Goal: Information Seeking & Learning: Learn about a topic

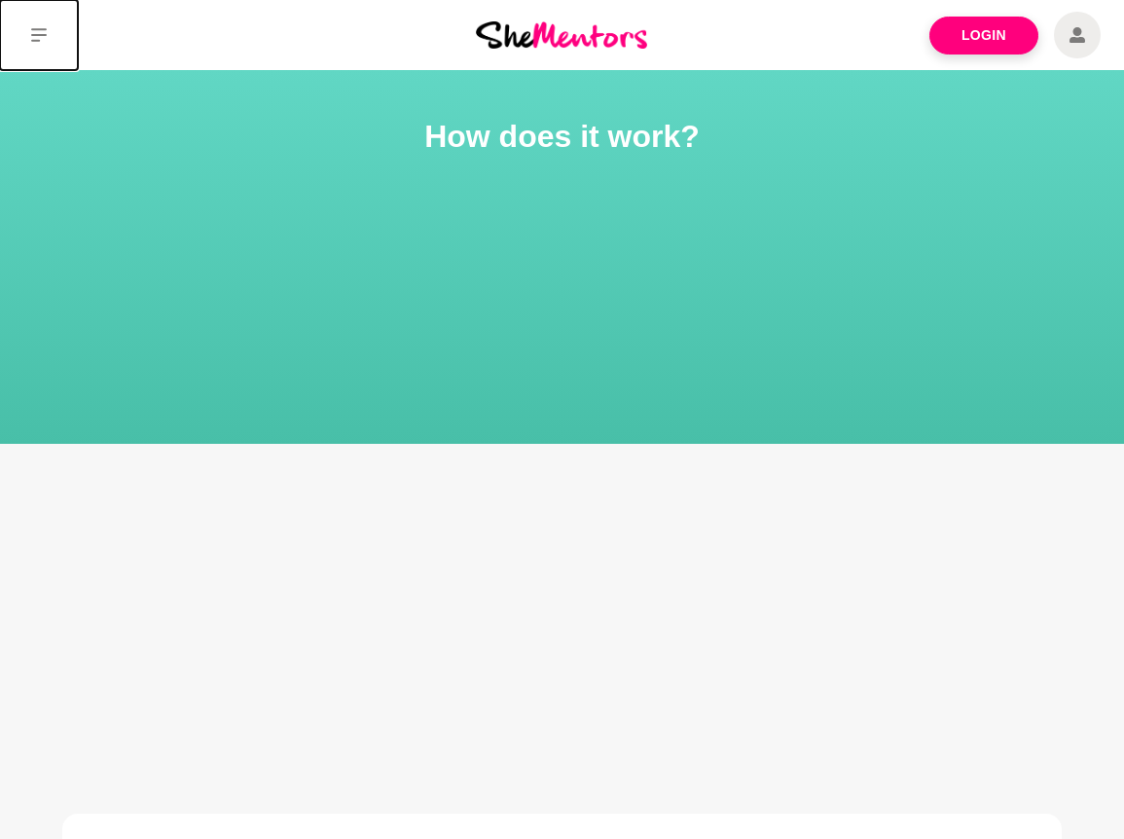
click at [35, 39] on icon at bounding box center [39, 35] width 16 height 16
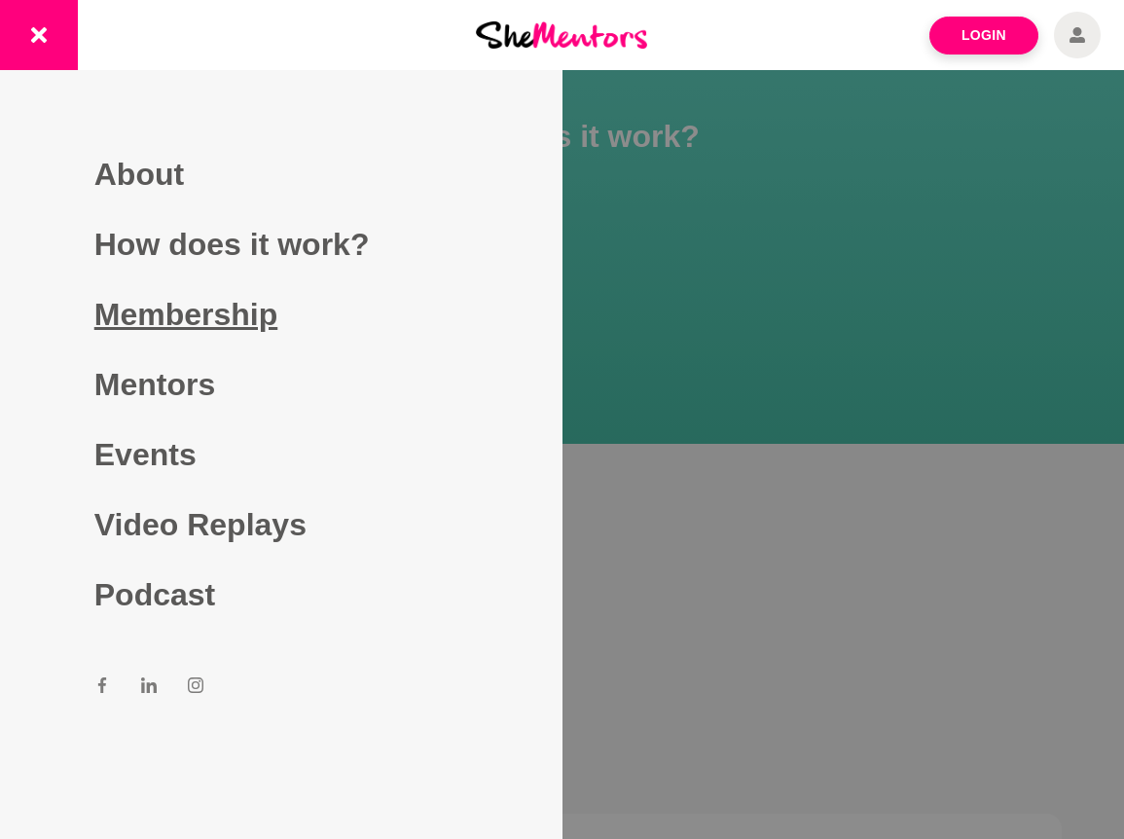
click at [140, 329] on link "Membership" at bounding box center [281, 314] width 374 height 70
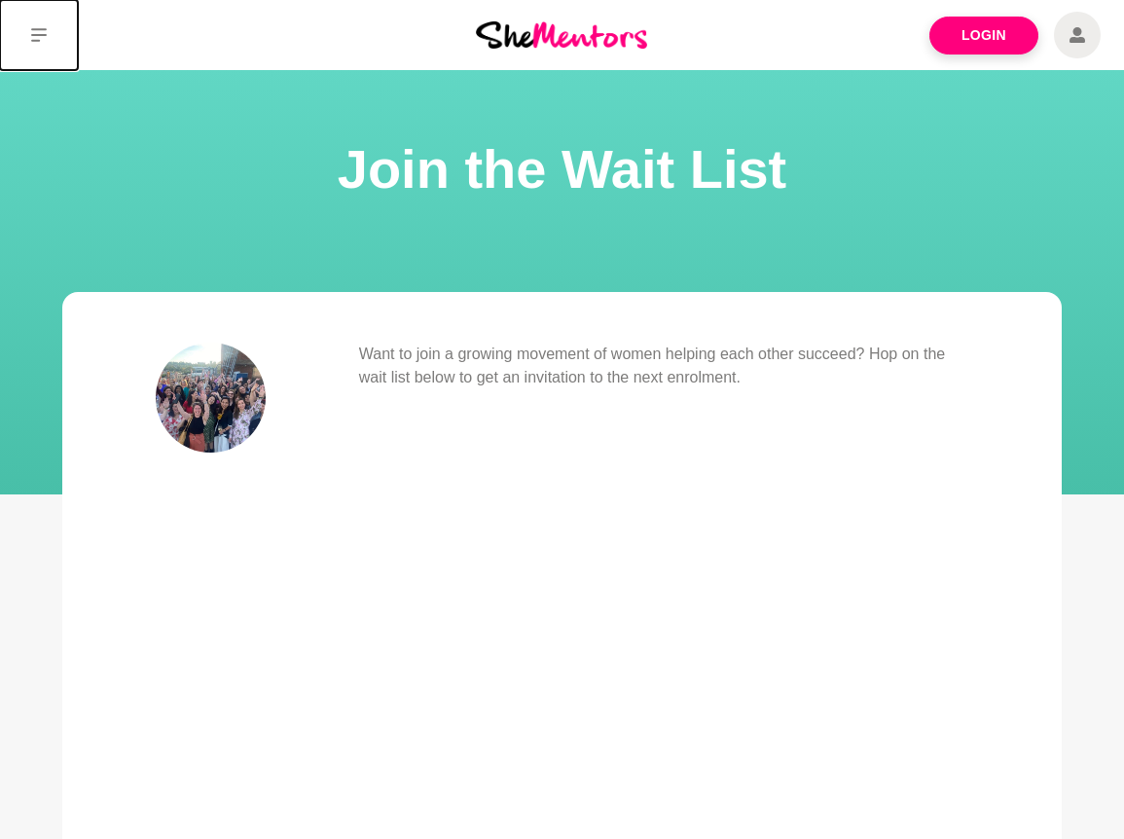
click at [39, 30] on icon at bounding box center [39, 35] width 16 height 16
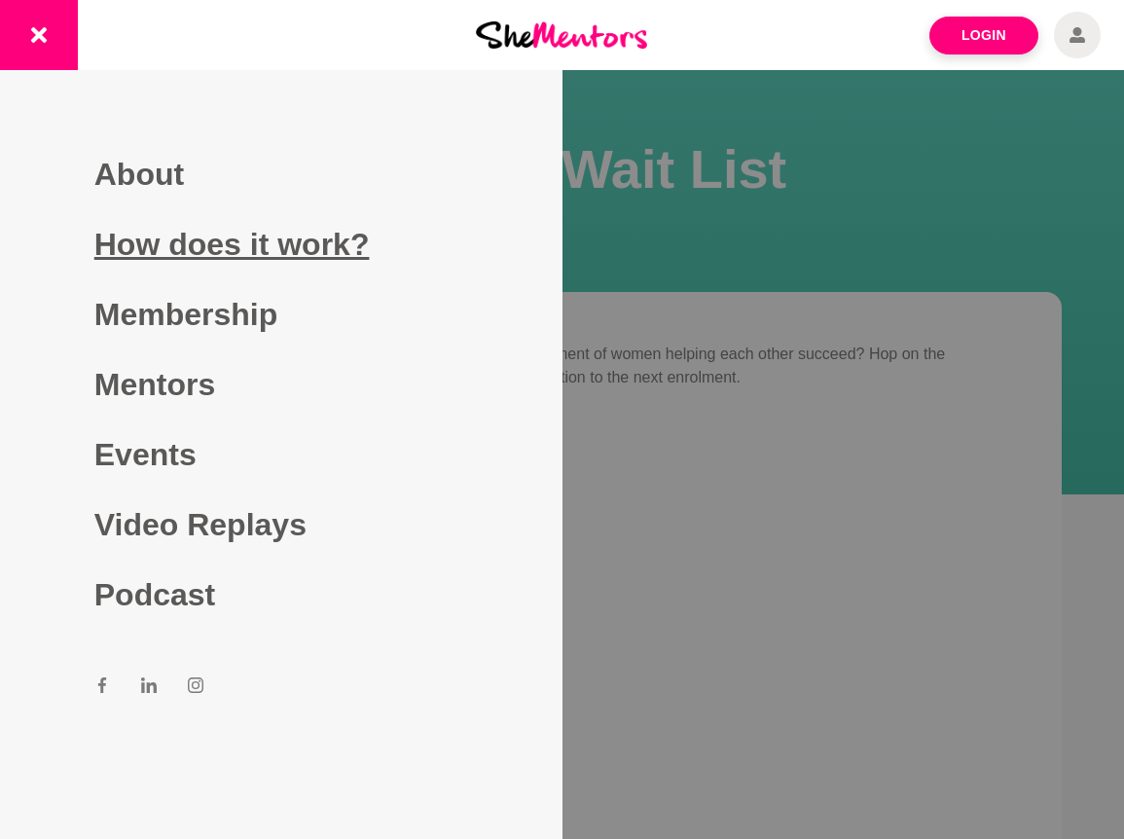
click at [141, 267] on link "How does it work?" at bounding box center [281, 244] width 374 height 70
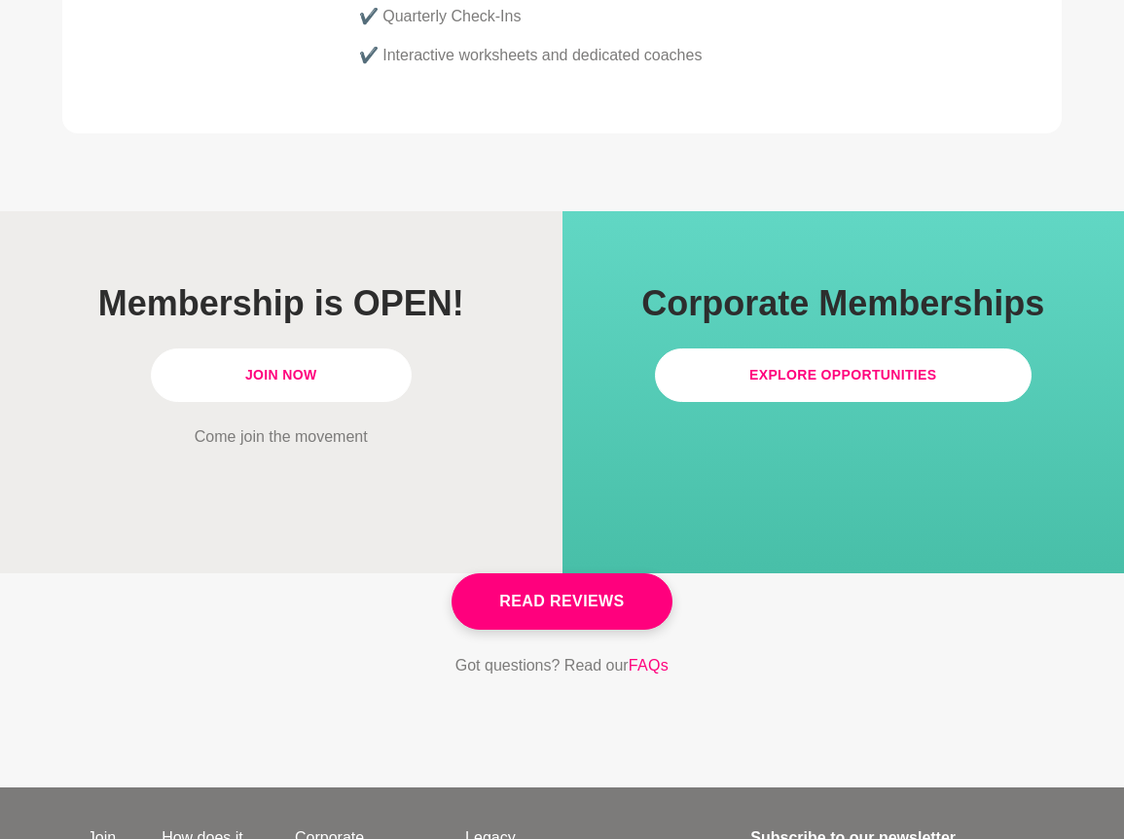
scroll to position [5590, 0]
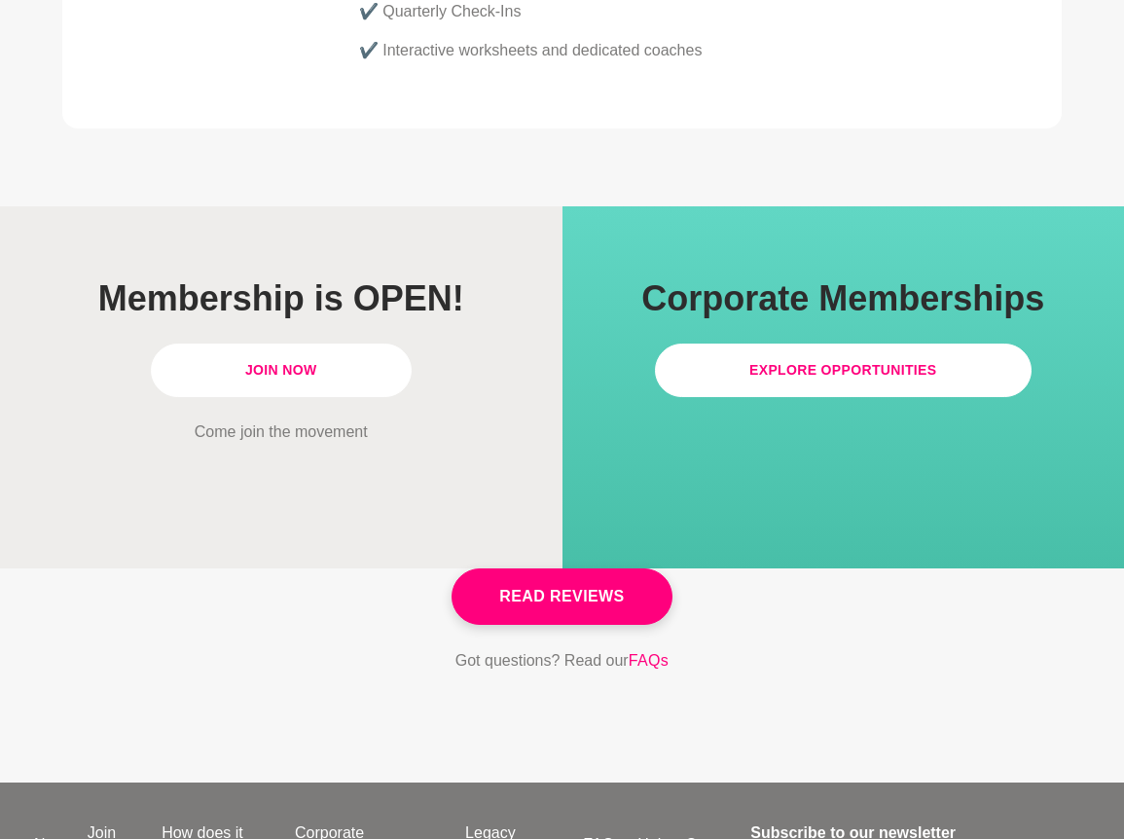
click at [302, 343] on link "Join Now" at bounding box center [281, 370] width 261 height 54
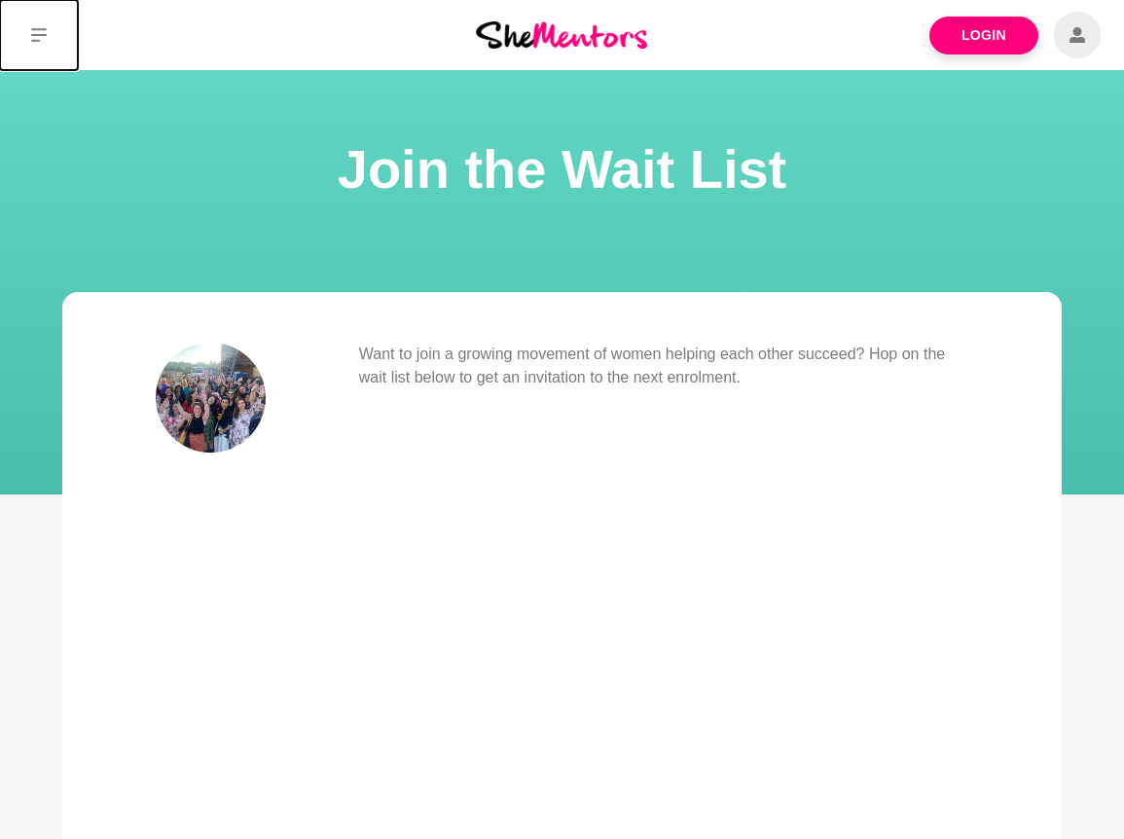
click at [40, 32] on icon at bounding box center [39, 35] width 16 height 16
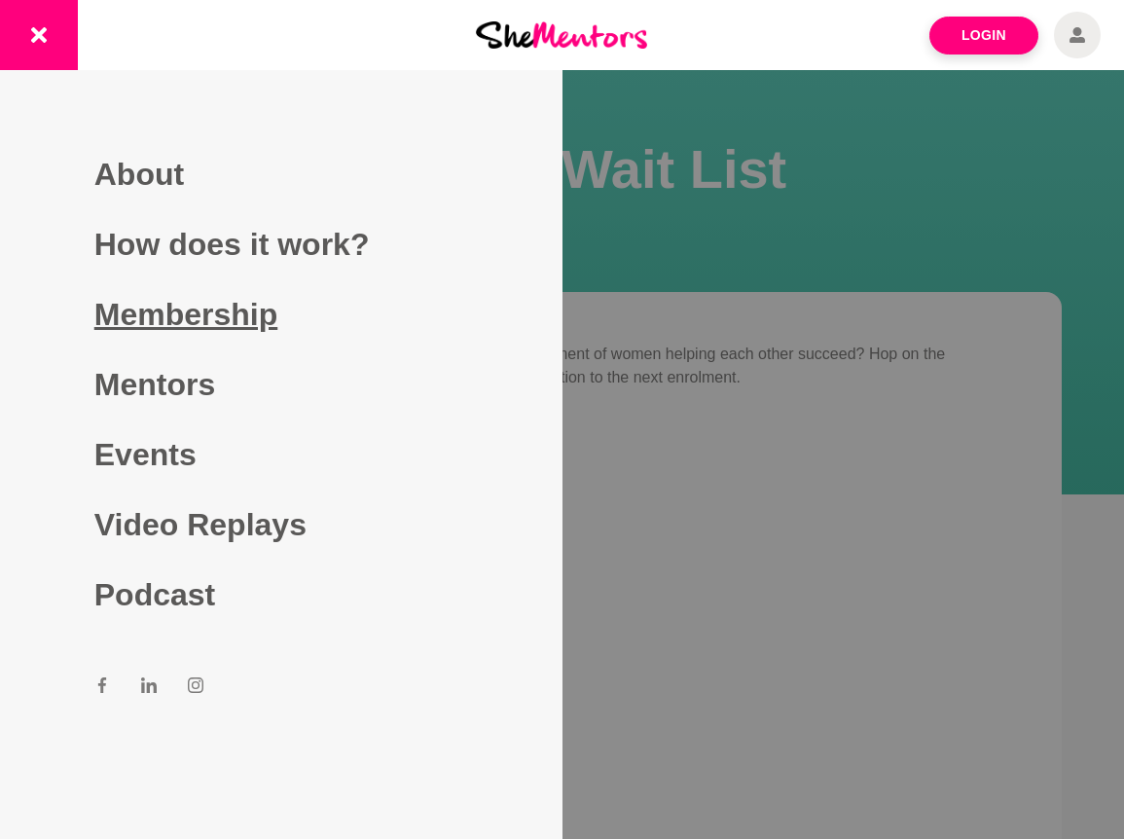
click at [152, 308] on link "Membership" at bounding box center [281, 314] width 374 height 70
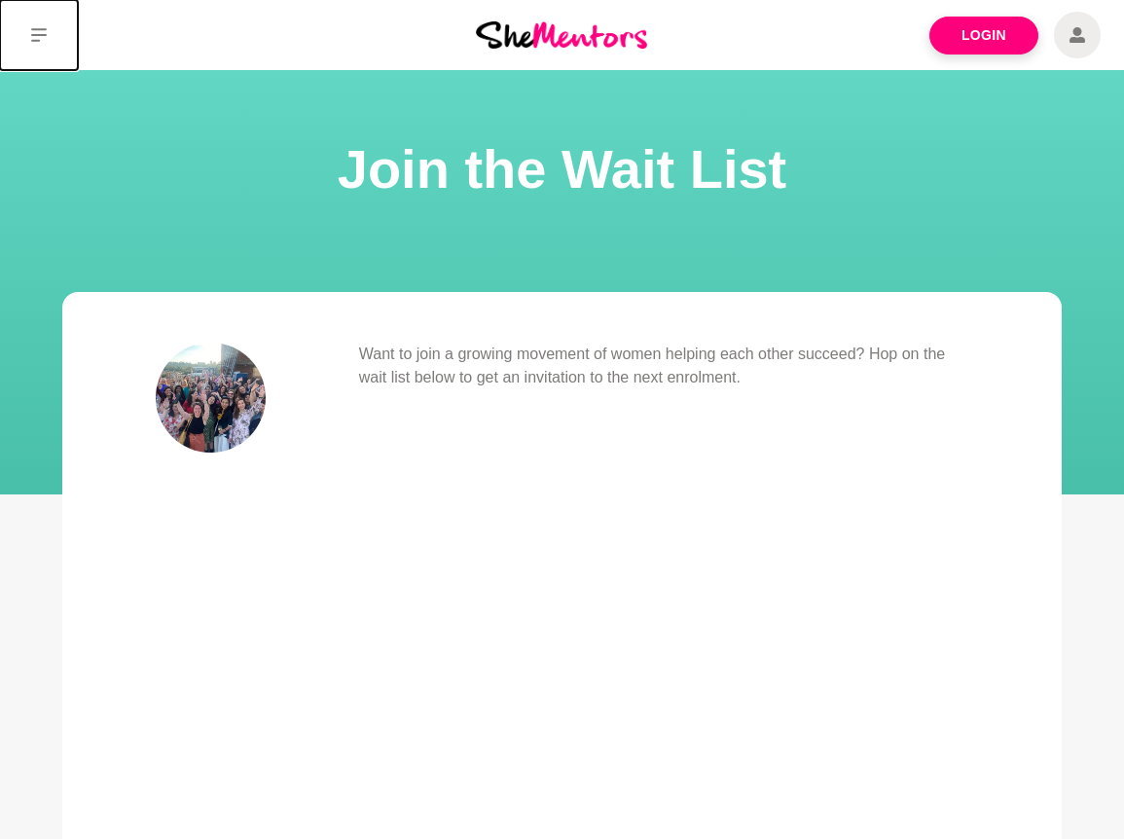
click at [39, 30] on icon at bounding box center [39, 35] width 16 height 14
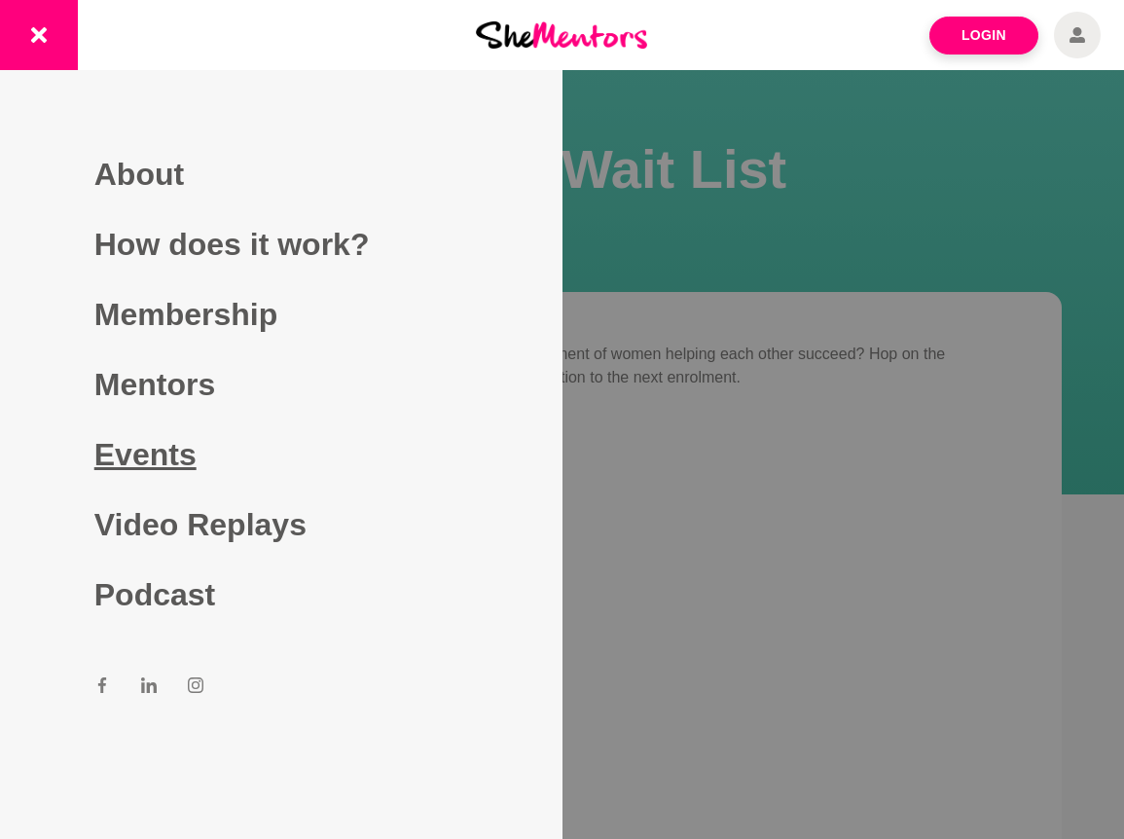
click at [173, 447] on link "Events" at bounding box center [281, 454] width 374 height 70
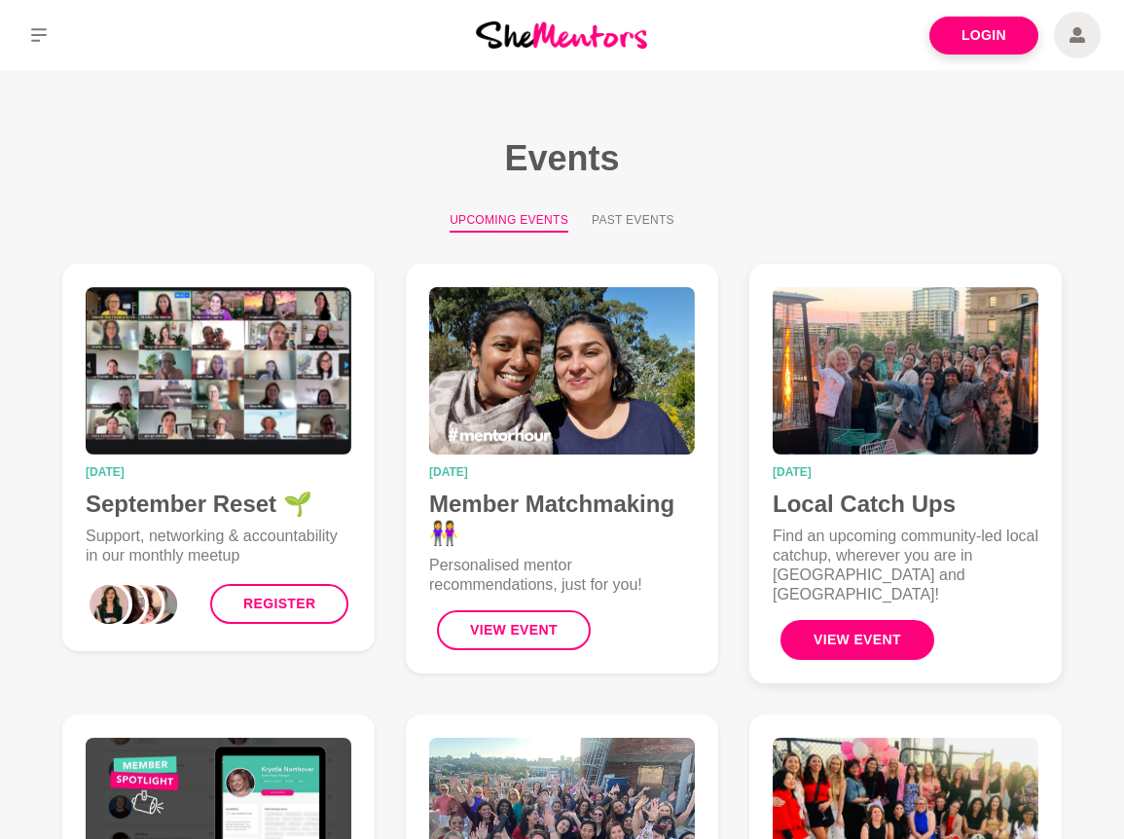
click at [891, 622] on button "View Event" at bounding box center [857, 640] width 154 height 40
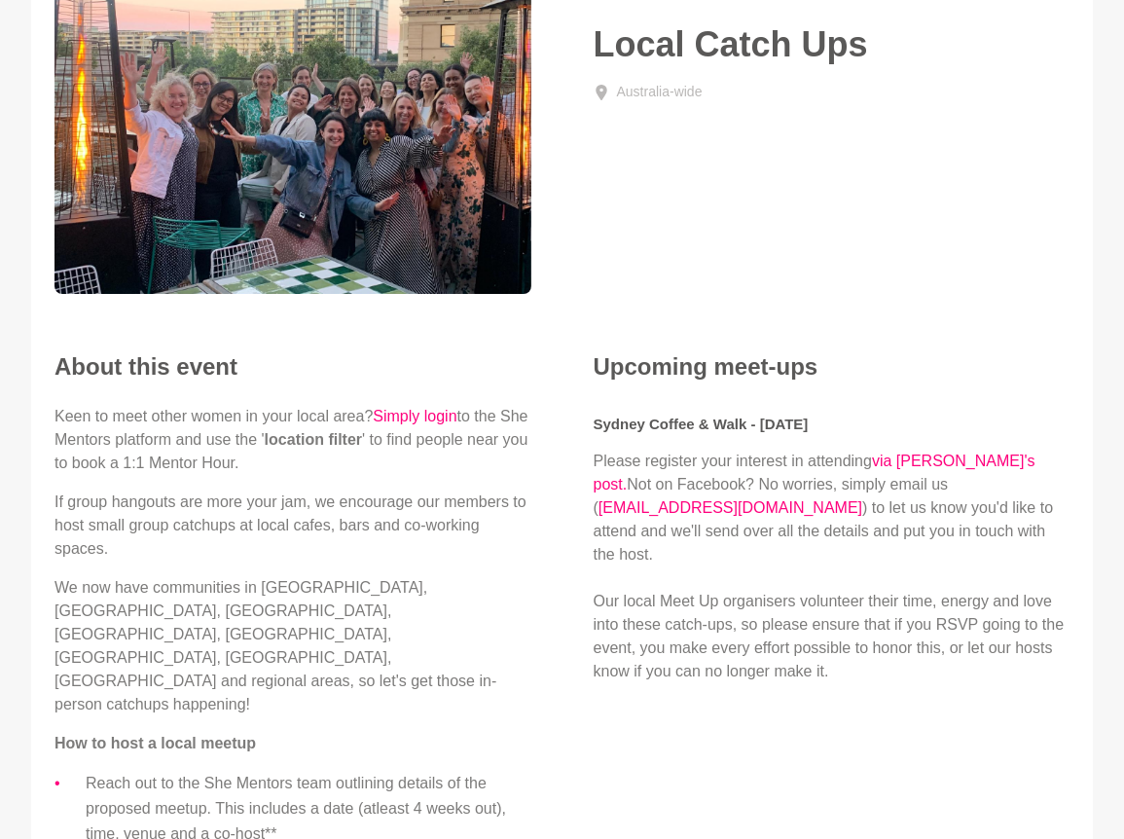
scroll to position [240, 0]
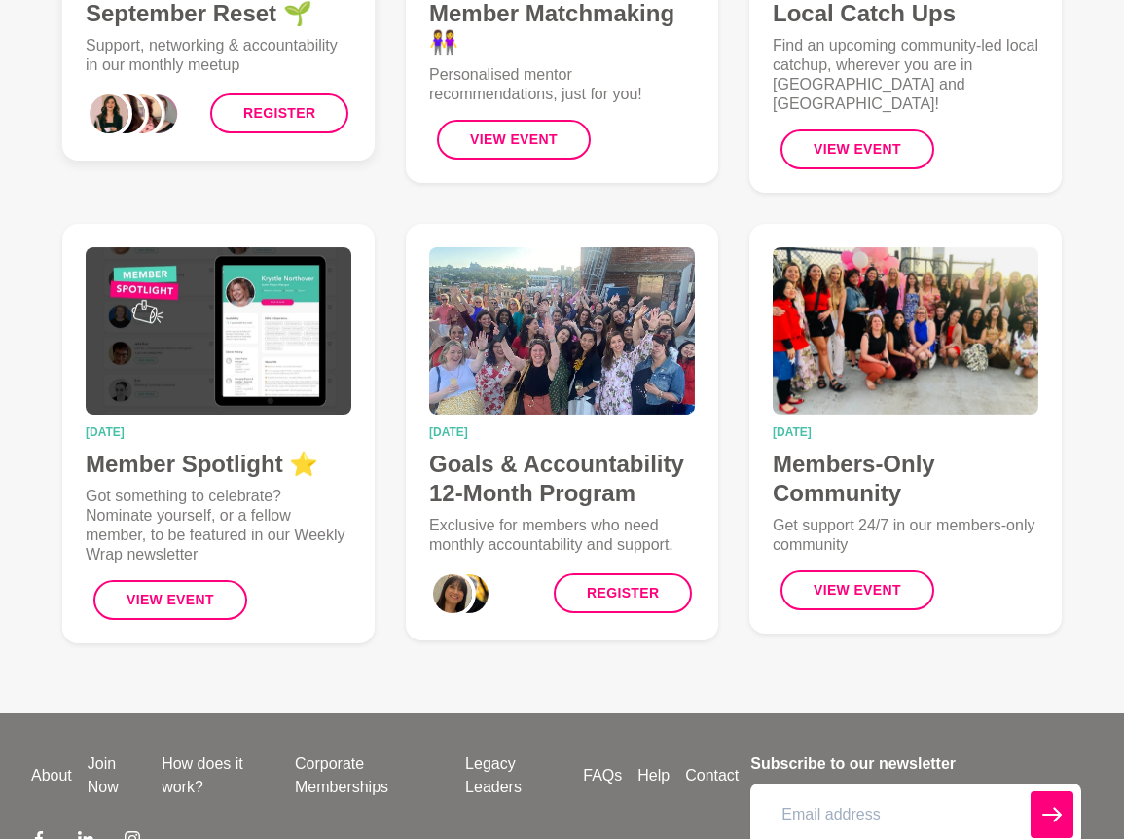
scroll to position [611, 0]
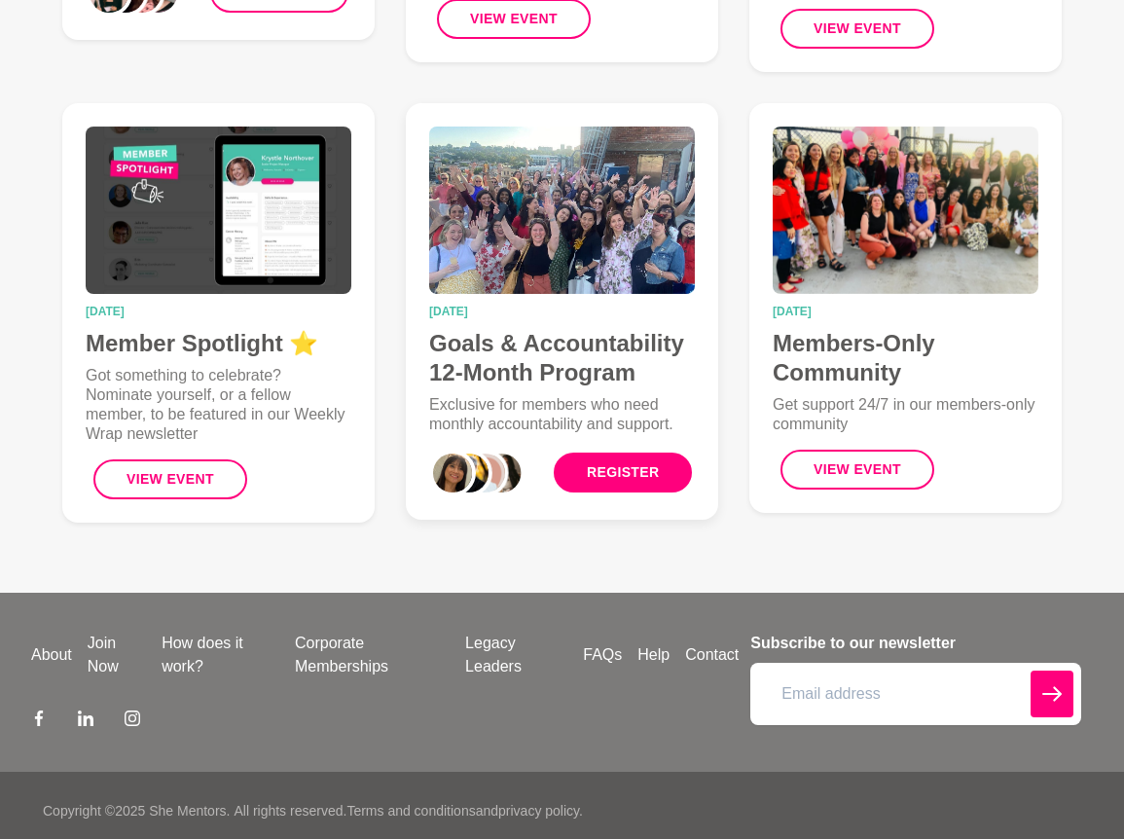
click at [602, 459] on link "Register" at bounding box center [623, 472] width 138 height 40
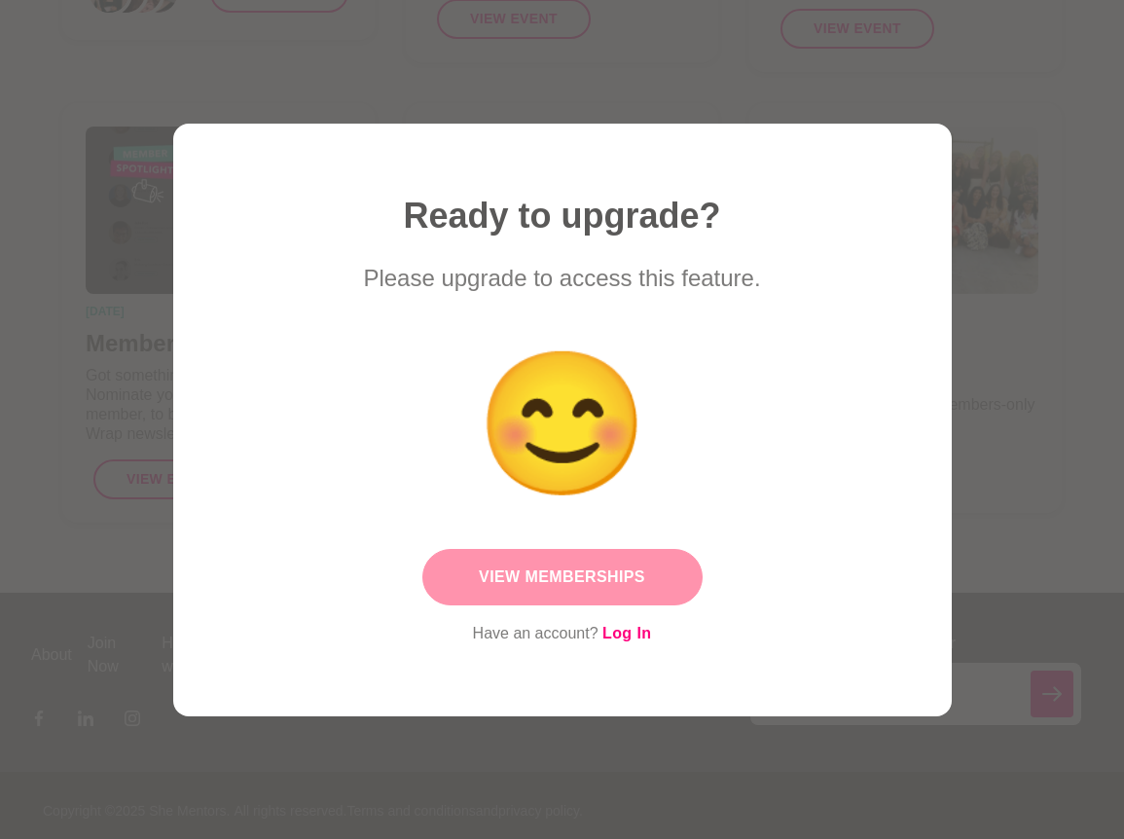
click at [628, 565] on link "View Memberships" at bounding box center [562, 577] width 280 height 56
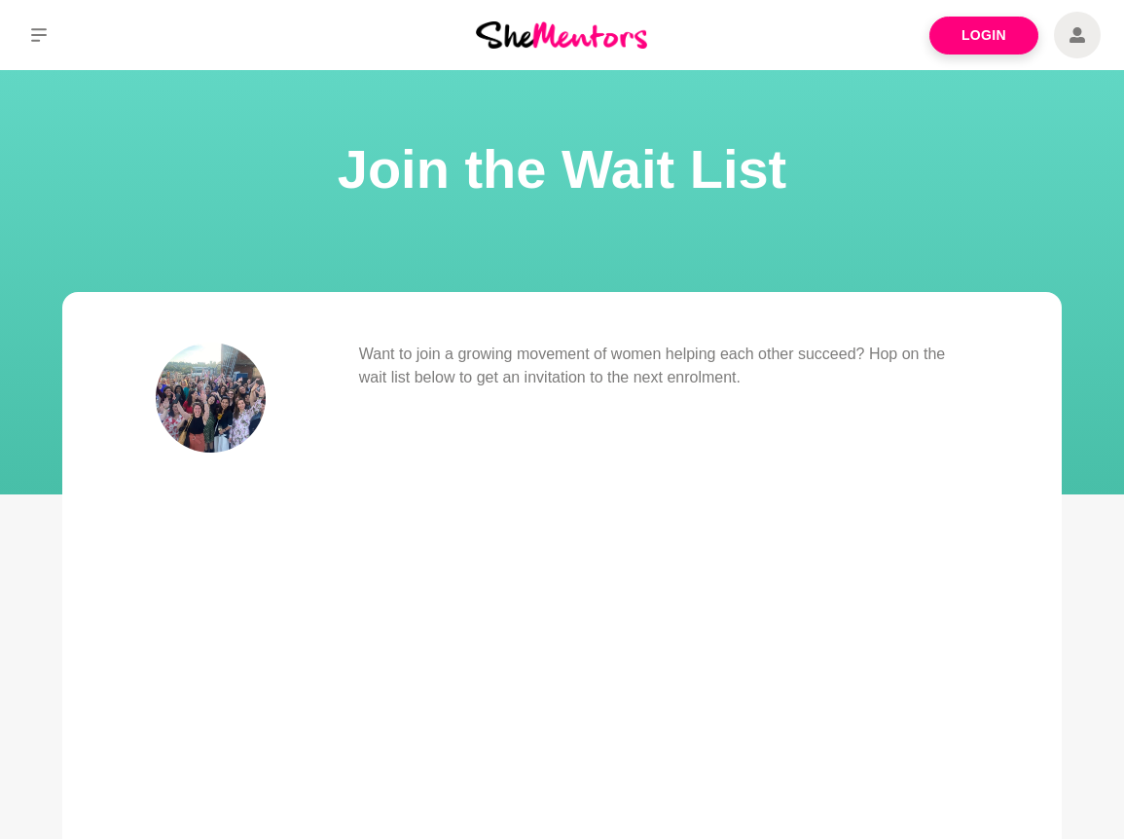
scroll to position [611, 0]
